Goal: Navigation & Orientation: Find specific page/section

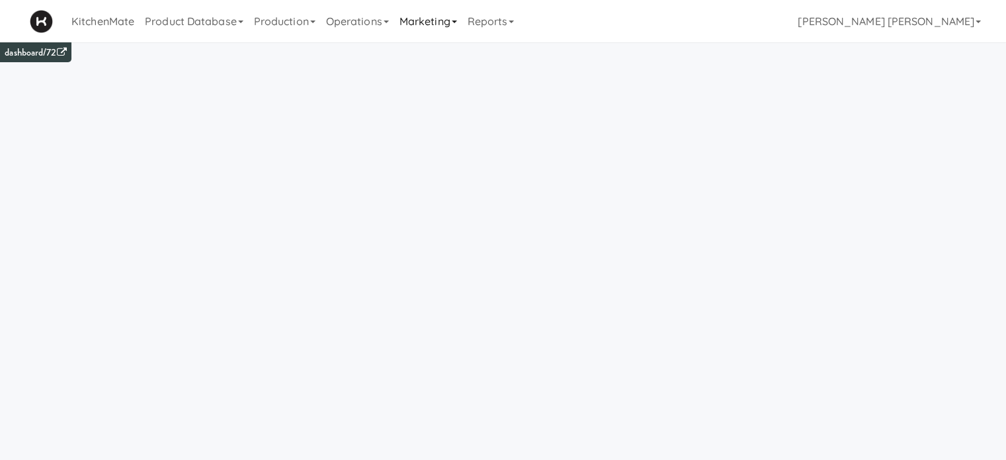
click at [421, 13] on link "Marketing" at bounding box center [428, 21] width 68 height 42
click at [377, 18] on link "Operations" at bounding box center [357, 21] width 73 height 42
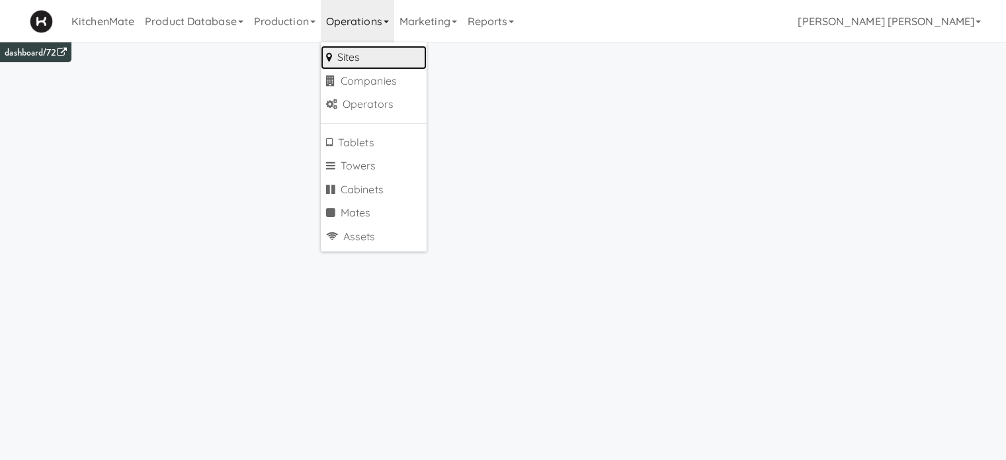
click at [357, 56] on link "Sites" at bounding box center [374, 58] width 106 height 24
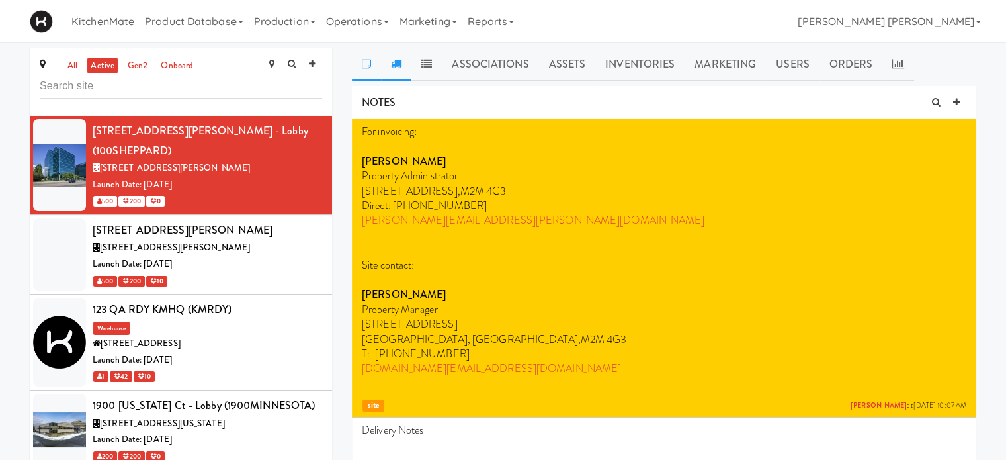
click at [394, 64] on icon at bounding box center [396, 63] width 11 height 11
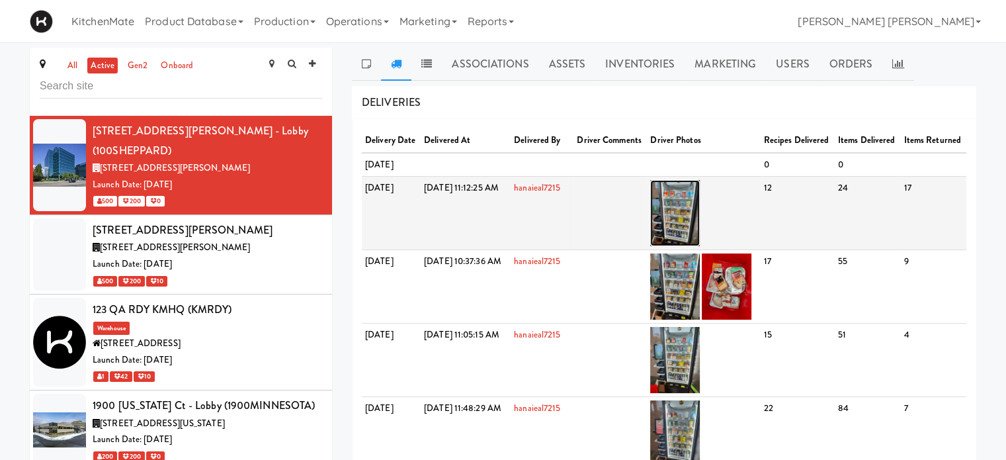
click at [700, 239] on img at bounding box center [675, 213] width 50 height 66
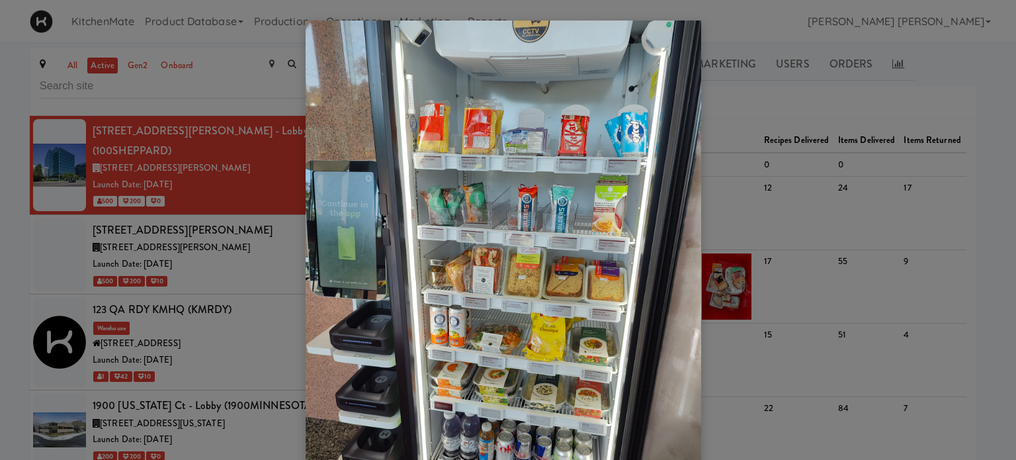
click at [5, 210] on div at bounding box center [508, 230] width 1016 height 460
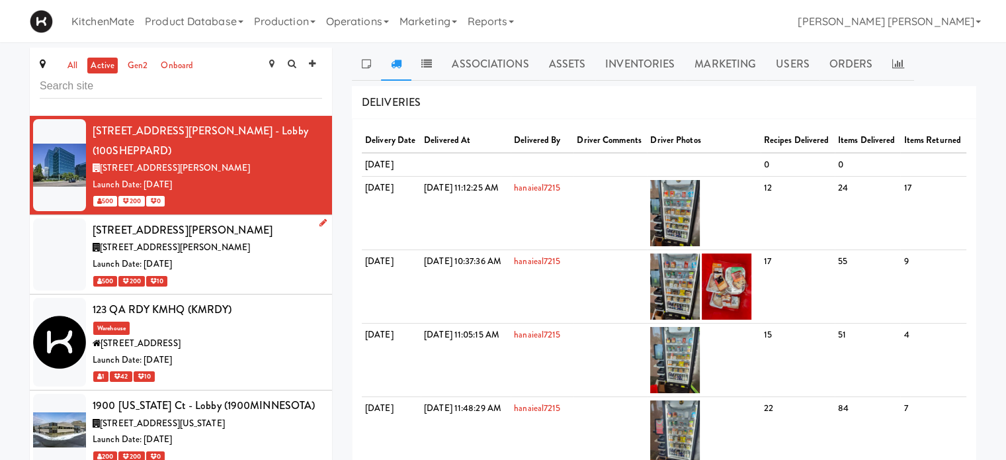
click at [185, 241] on span "[STREET_ADDRESS][PERSON_NAME]" at bounding box center [175, 247] width 150 height 13
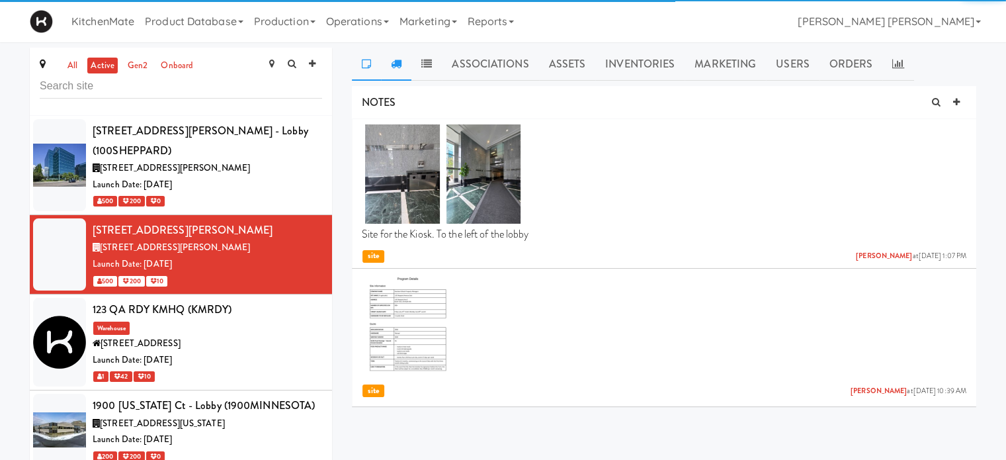
click at [391, 65] on icon at bounding box center [396, 63] width 11 height 11
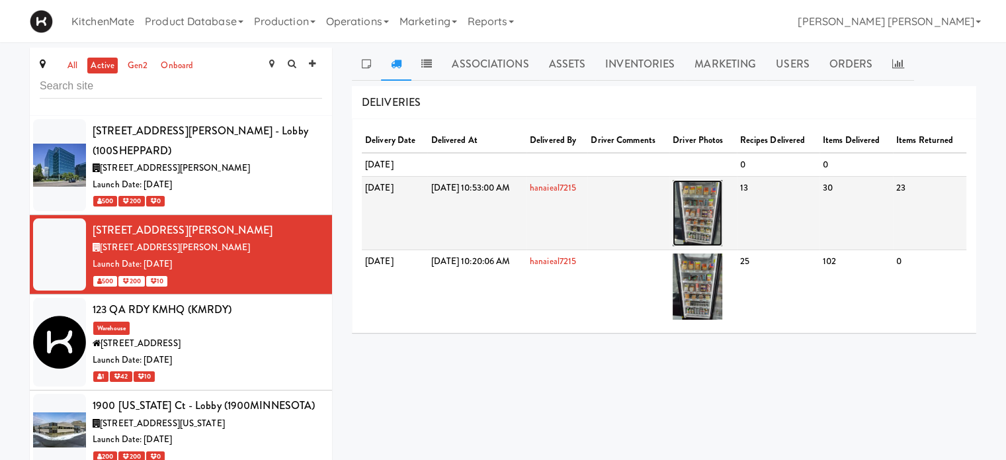
click at [722, 210] on img at bounding box center [698, 213] width 50 height 66
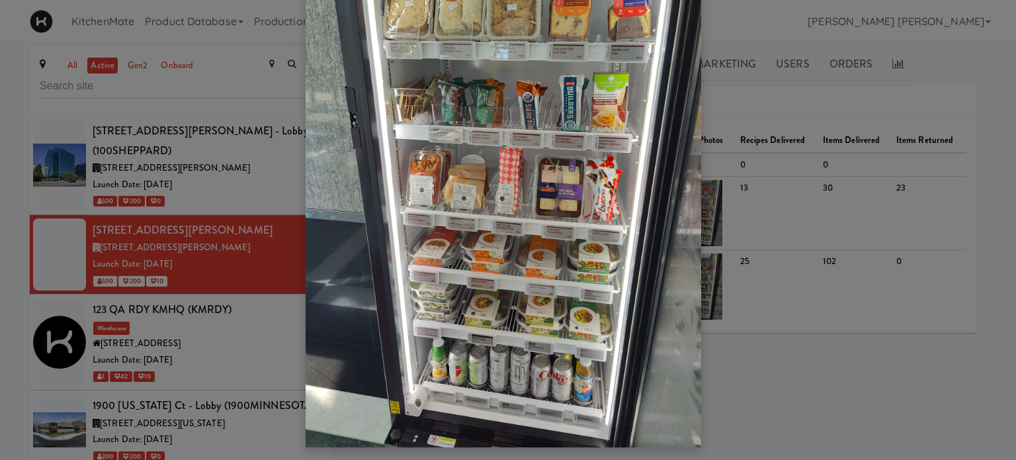
scroll to position [107, 0]
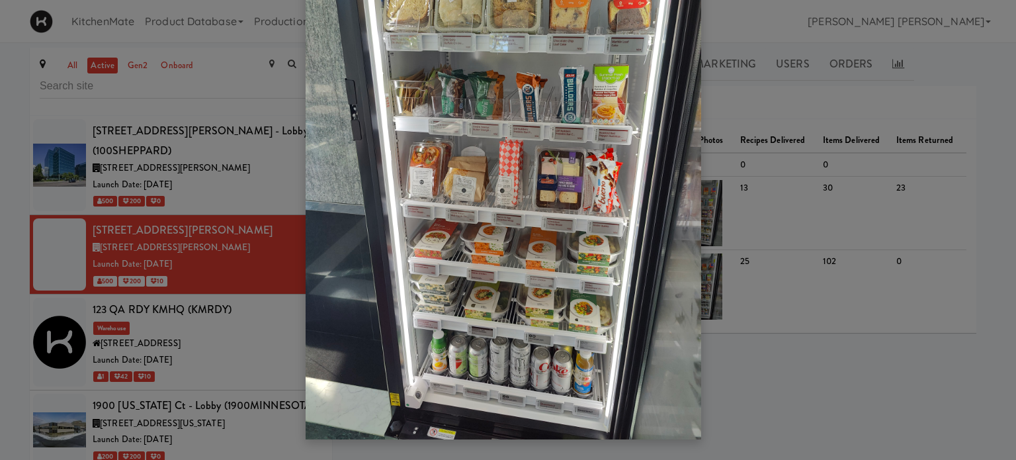
click at [0, 310] on div at bounding box center [508, 230] width 1016 height 460
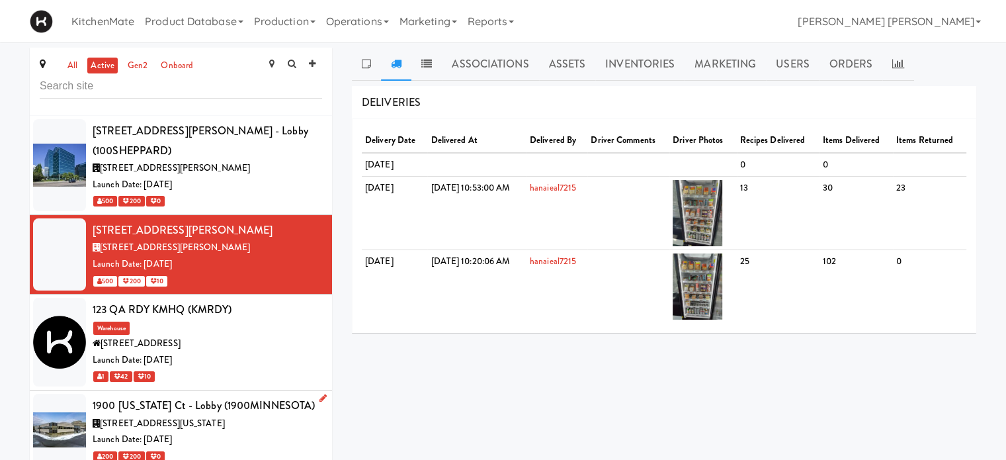
click at [74, 404] on div at bounding box center [59, 430] width 53 height 72
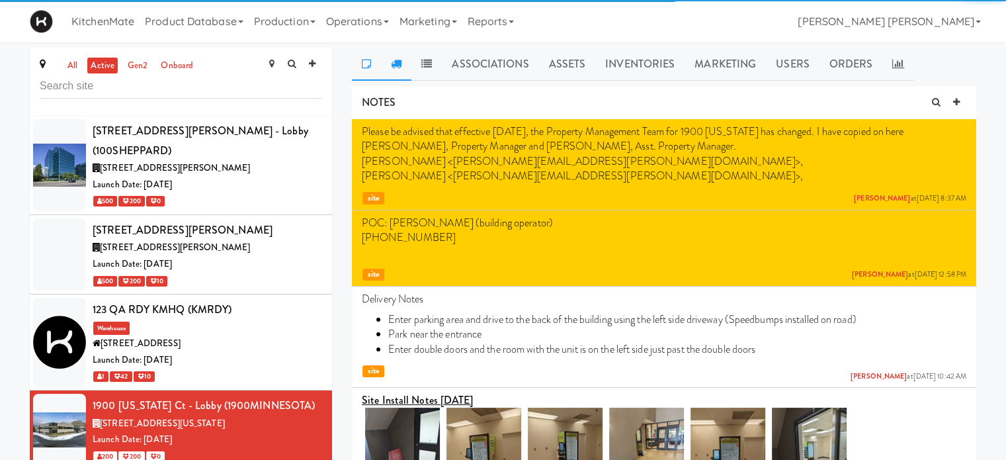
click at [405, 62] on link at bounding box center [396, 64] width 30 height 33
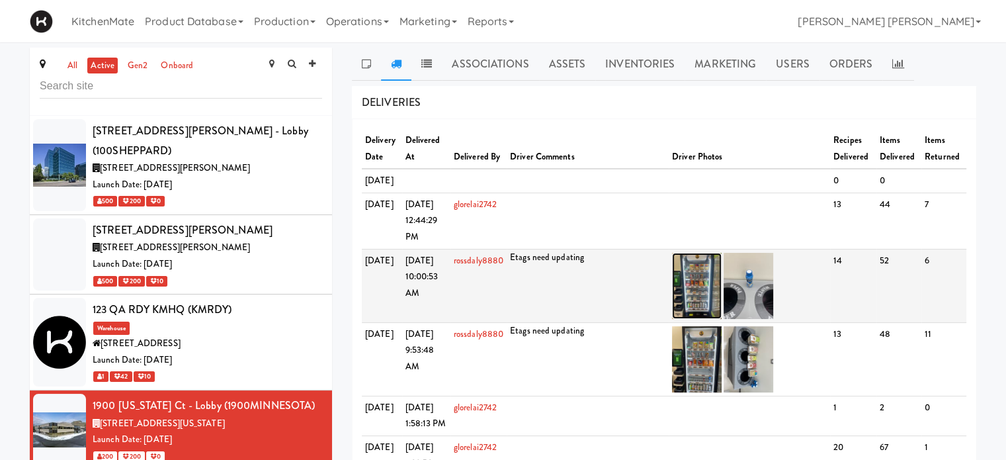
click at [695, 319] on img at bounding box center [697, 286] width 50 height 66
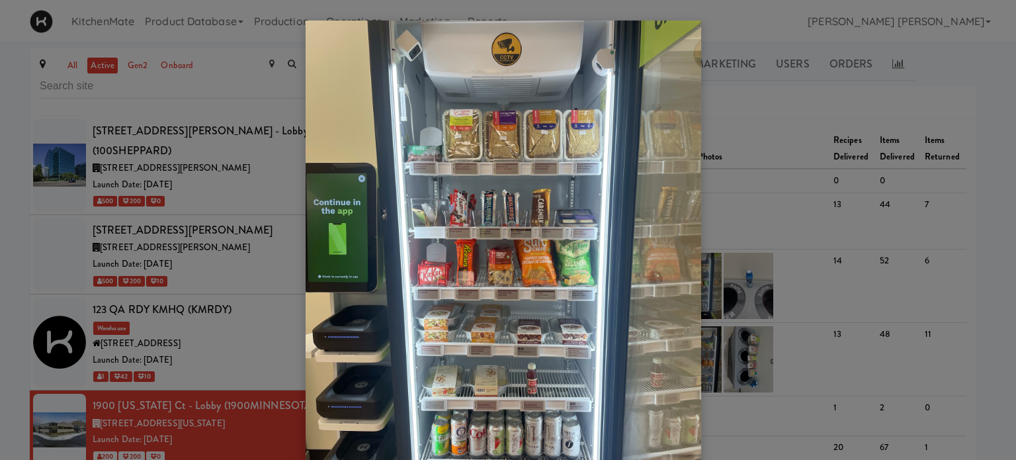
scroll to position [66, 0]
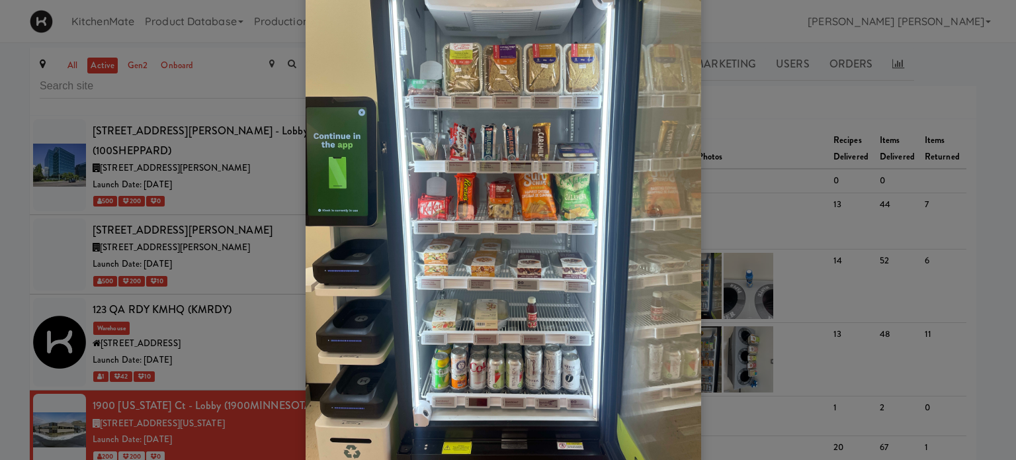
click at [0, 215] on div at bounding box center [508, 230] width 1016 height 460
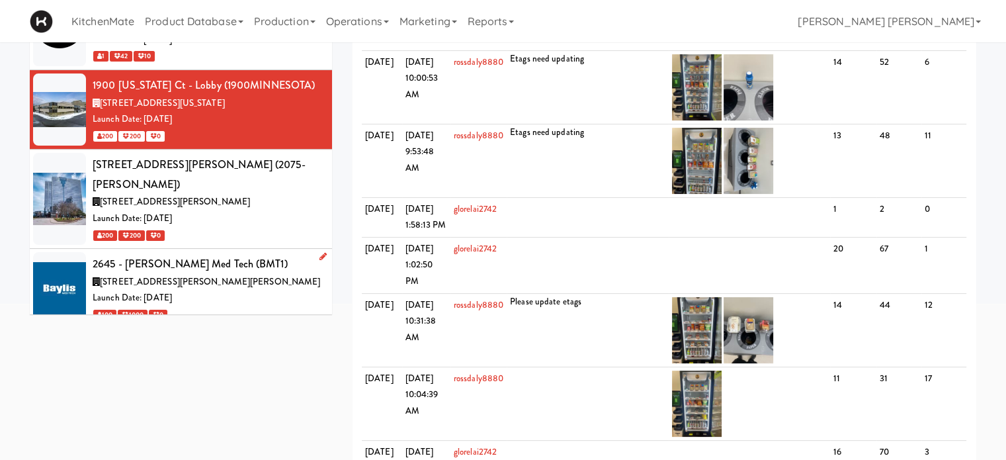
scroll to position [132, 0]
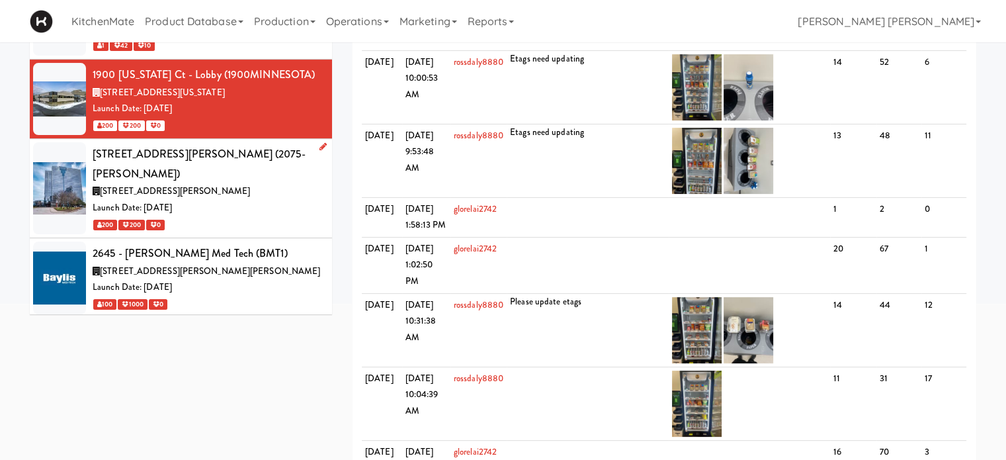
click at [56, 154] on div at bounding box center [59, 188] width 53 height 92
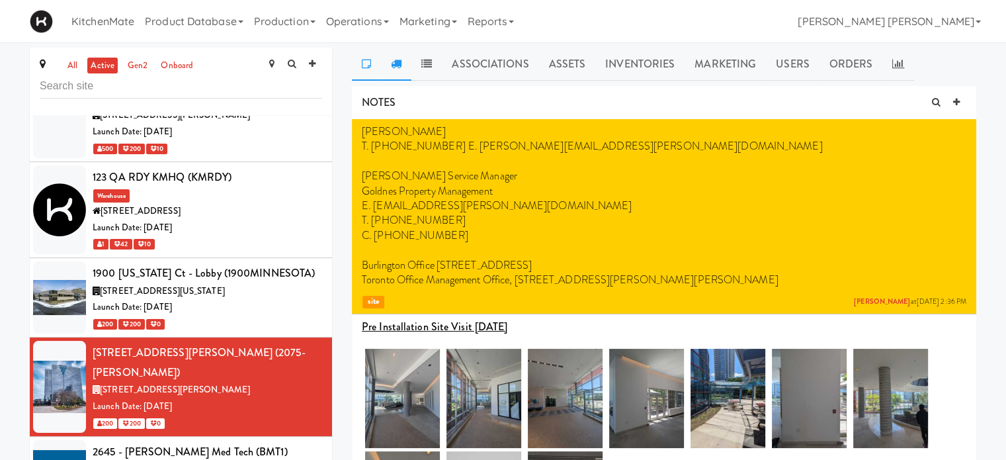
click at [394, 55] on link at bounding box center [396, 64] width 30 height 33
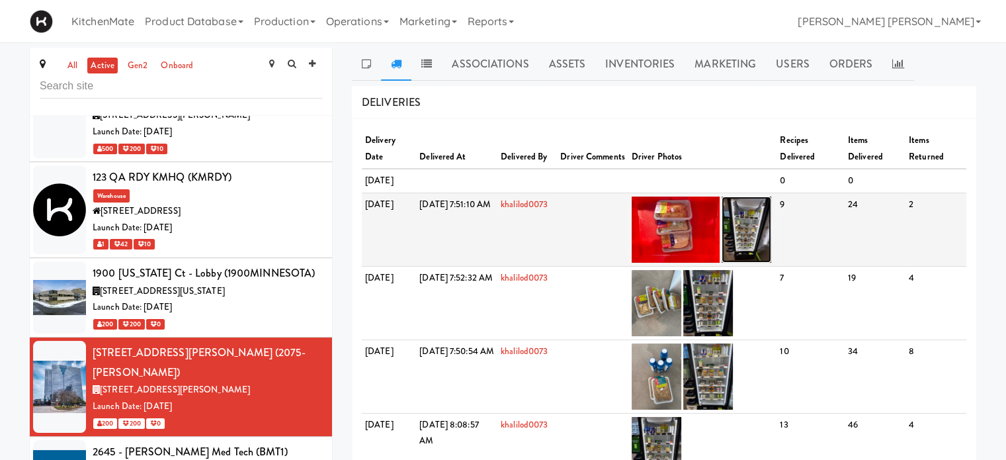
click at [762, 232] on img at bounding box center [747, 229] width 50 height 66
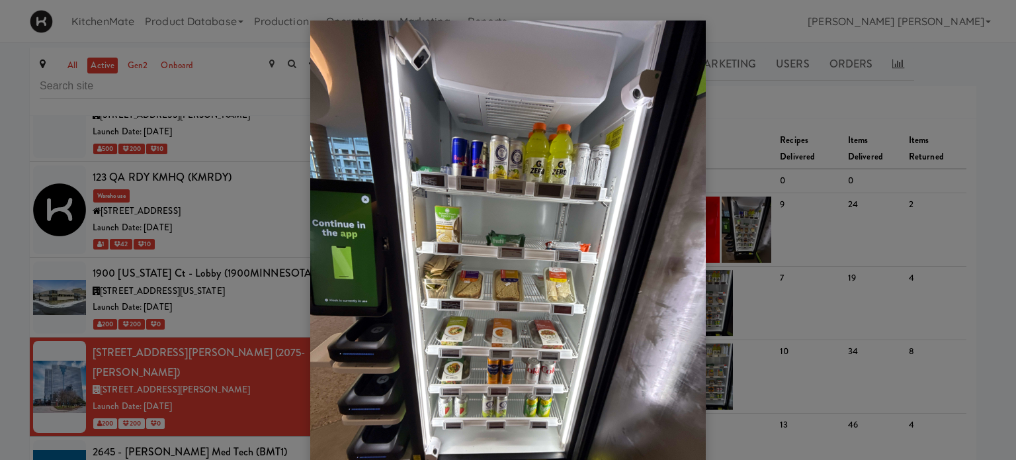
click at [0, 256] on div at bounding box center [508, 230] width 1016 height 460
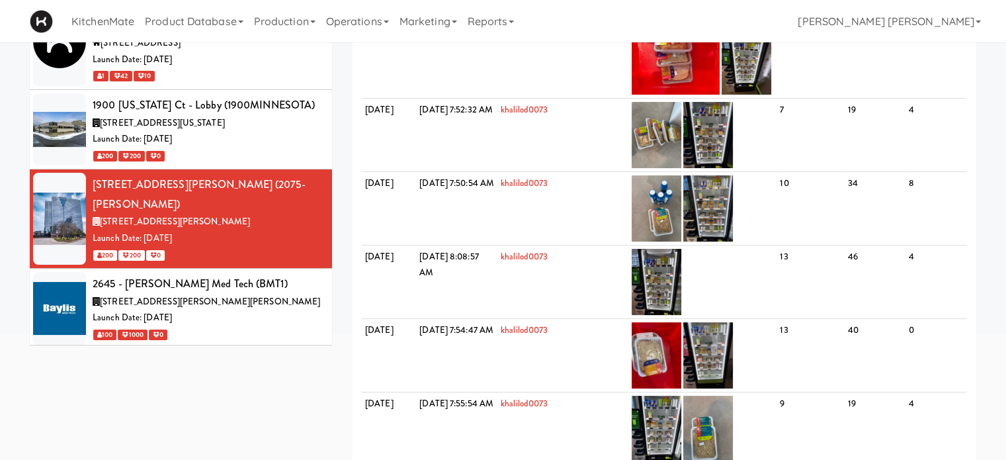
scroll to position [198, 0]
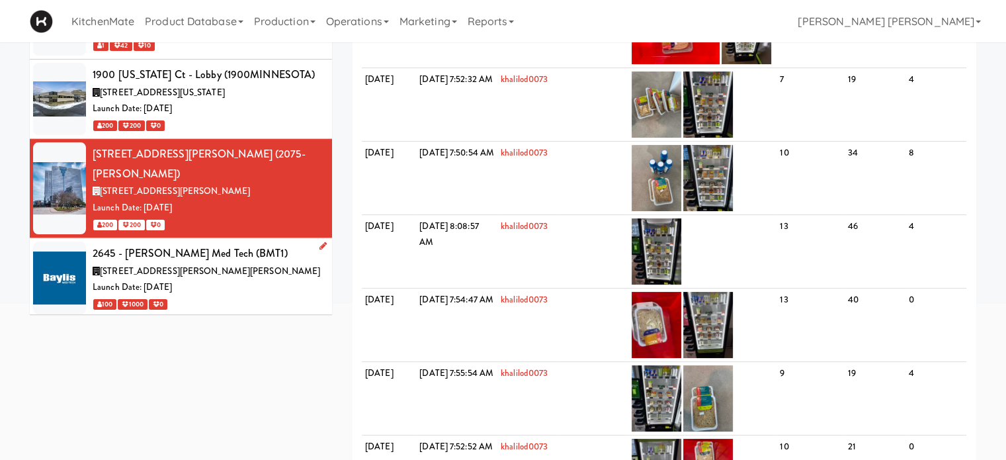
click at [73, 241] on div at bounding box center [59, 277] width 53 height 72
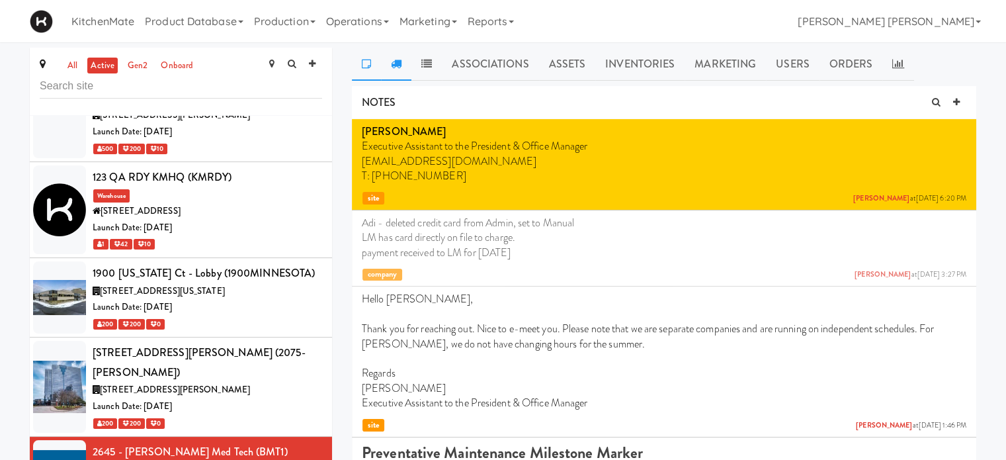
click at [394, 62] on icon at bounding box center [396, 63] width 11 height 11
